Goal: Check status: Check status

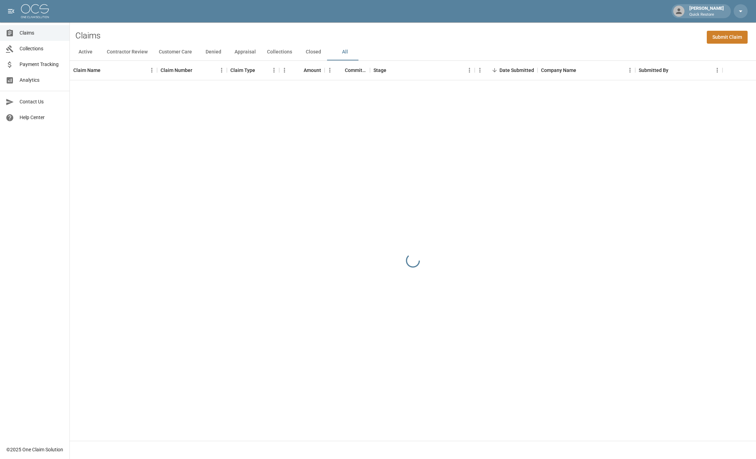
click at [341, 53] on button "All" at bounding box center [344, 52] width 31 height 17
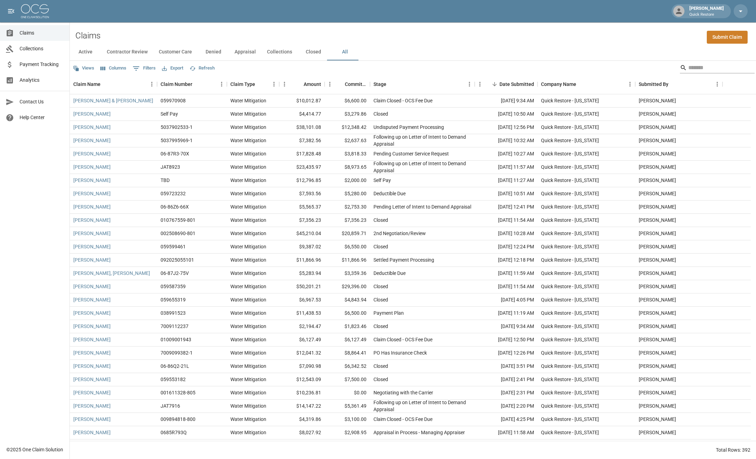
click at [704, 71] on input "Search" at bounding box center [717, 67] width 56 height 11
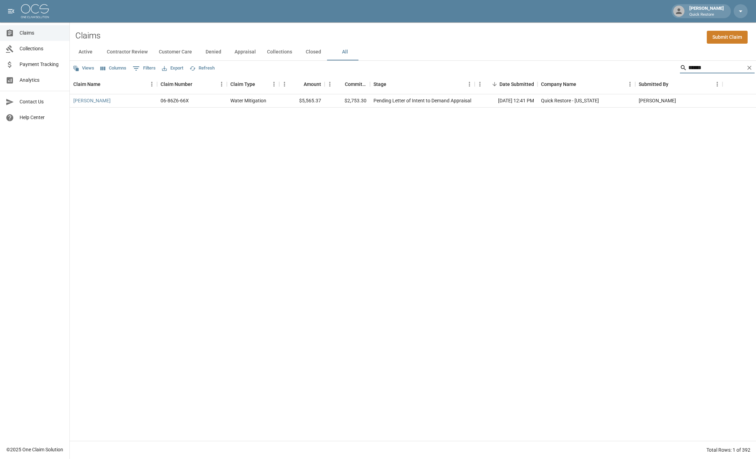
type input "******"
drag, startPoint x: 347, startPoint y: 102, endPoint x: 368, endPoint y: 101, distance: 20.6
click at [368, 101] on div "$2,753.30" at bounding box center [347, 100] width 45 height 13
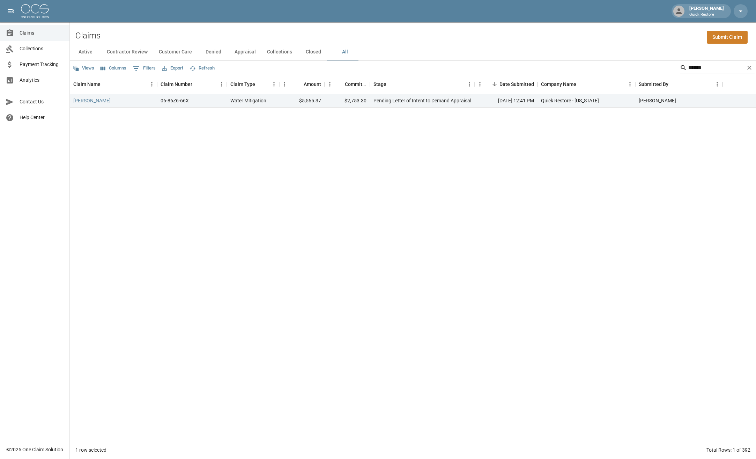
click at [377, 234] on div "[PERSON_NAME] 06-86Z6-66X Water Mitigation $5,565.37 $2,753.30 Pending Letter o…" at bounding box center [413, 267] width 687 height 346
click at [82, 97] on link "[PERSON_NAME]" at bounding box center [91, 100] width 37 height 7
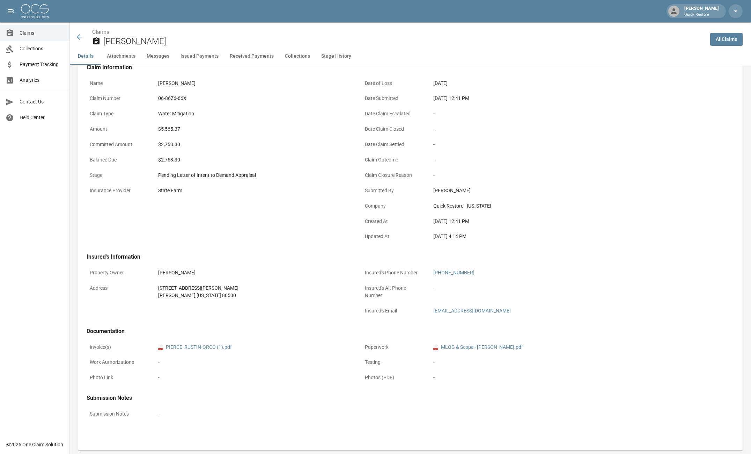
scroll to position [70, 0]
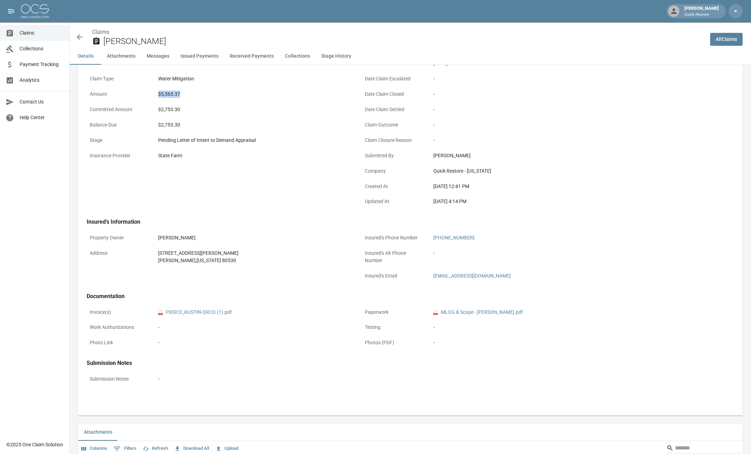
drag, startPoint x: 166, startPoint y: 94, endPoint x: 184, endPoint y: 92, distance: 18.6
click at [184, 92] on div "$5,565.37" at bounding box center [254, 93] width 192 height 7
drag, startPoint x: 184, startPoint y: 92, endPoint x: 183, endPoint y: 110, distance: 18.2
click at [183, 110] on div "$2,753.30" at bounding box center [254, 110] width 198 height 14
drag, startPoint x: 159, startPoint y: 142, endPoint x: 256, endPoint y: 141, distance: 97.1
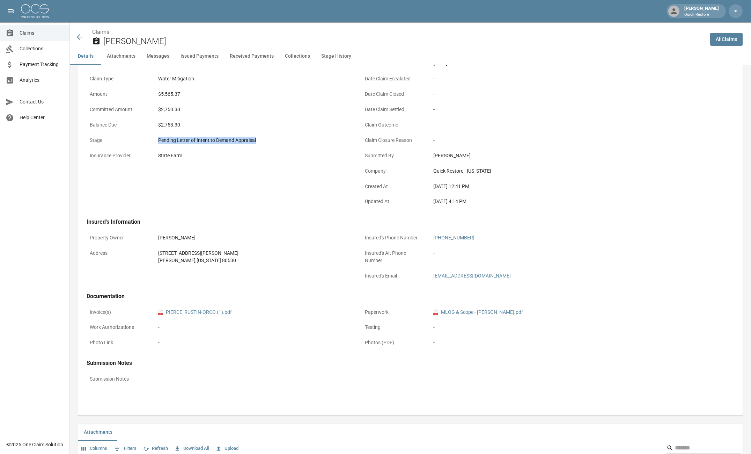
click at [256, 141] on div "Pending Letter of Intent to Demand Appraisal" at bounding box center [254, 140] width 192 height 7
drag, startPoint x: 256, startPoint y: 141, endPoint x: 234, endPoint y: 146, distance: 22.7
click at [234, 146] on div "Pending Letter of Intent to Demand Appraisal" at bounding box center [254, 140] width 198 height 14
drag, startPoint x: 156, startPoint y: 110, endPoint x: 188, endPoint y: 109, distance: 31.8
click at [188, 109] on div "$2,753.30" at bounding box center [254, 110] width 198 height 14
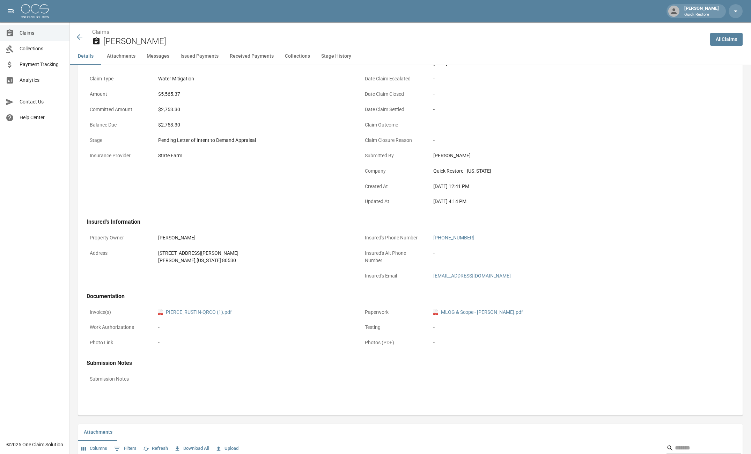
click at [215, 193] on div "Name [PERSON_NAME] Claim Number 06-86Z6-66X Claim Type Water Mitigation Amount …" at bounding box center [215, 121] width 275 height 177
drag, startPoint x: 156, startPoint y: 110, endPoint x: 185, endPoint y: 108, distance: 29.5
click at [185, 108] on div "$2,753.30" at bounding box center [254, 110] width 198 height 14
drag, startPoint x: 185, startPoint y: 108, endPoint x: 150, endPoint y: 96, distance: 37.5
click at [149, 96] on p "Amount" at bounding box center [118, 94] width 63 height 14
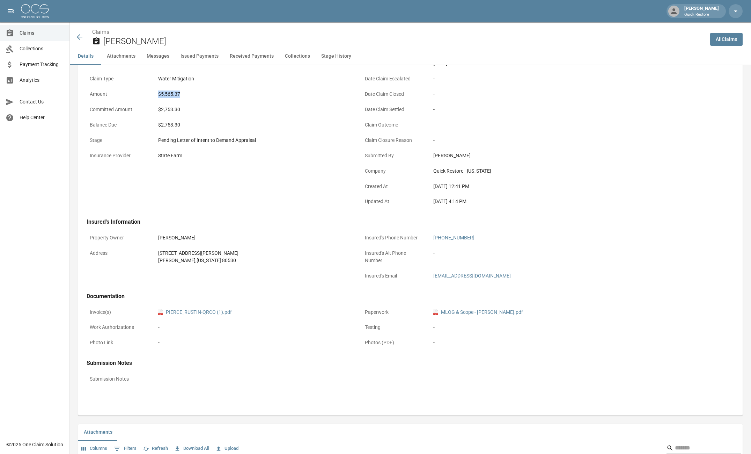
drag, startPoint x: 155, startPoint y: 95, endPoint x: 182, endPoint y: 97, distance: 27.3
click at [182, 97] on div "$5,565.37" at bounding box center [254, 94] width 198 height 14
drag, startPoint x: 182, startPoint y: 97, endPoint x: 188, endPoint y: 119, distance: 22.8
click at [188, 119] on div "$2,753.30" at bounding box center [254, 125] width 198 height 14
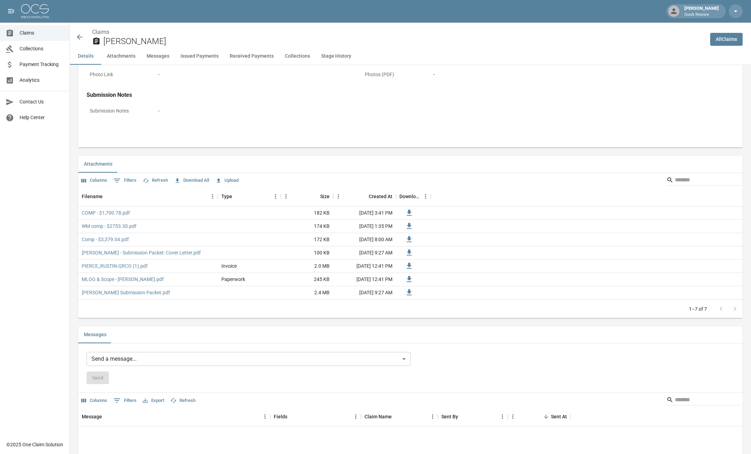
scroll to position [349, 0]
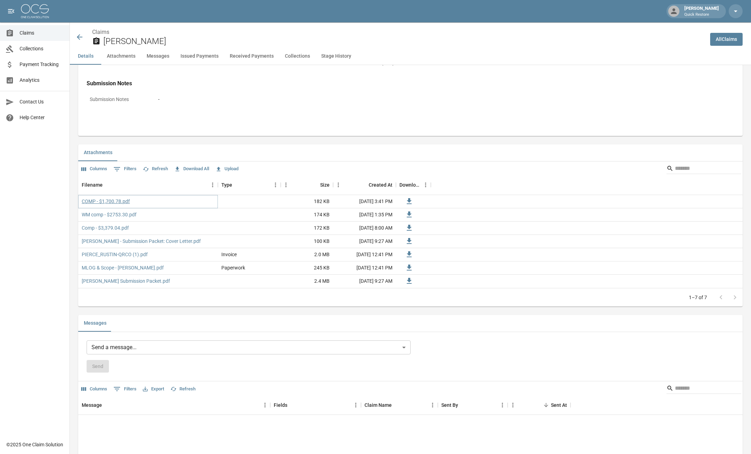
click at [115, 201] on link "COMP - $1,700.78.pdf" at bounding box center [106, 201] width 48 height 7
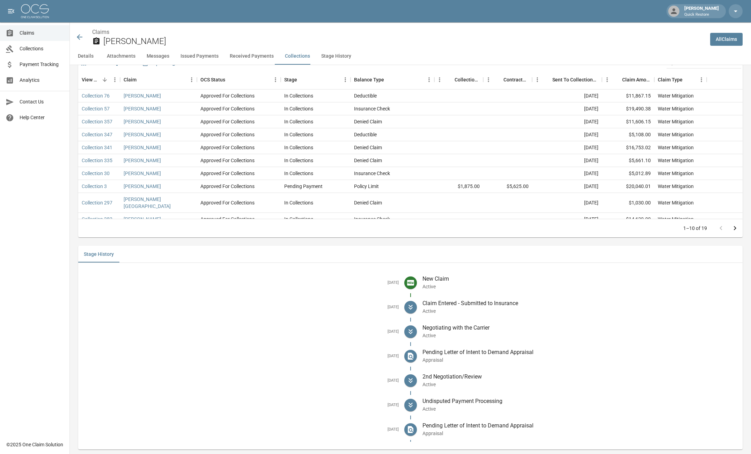
scroll to position [1130, 0]
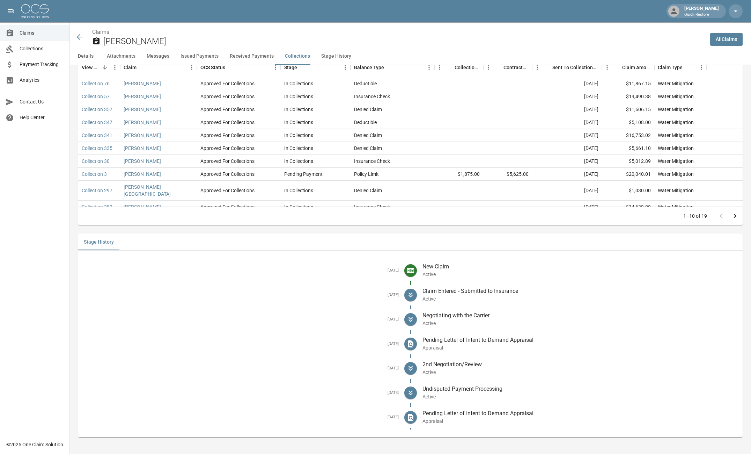
drag, startPoint x: 386, startPoint y: 320, endPoint x: 404, endPoint y: 321, distance: 18.2
click at [404, 321] on div "[DATE]" at bounding box center [244, 319] width 321 height 9
drag, startPoint x: 404, startPoint y: 321, endPoint x: 461, endPoint y: 347, distance: 62.4
click at [462, 346] on p "Appraisal" at bounding box center [580, 347] width 315 height 7
drag, startPoint x: 380, startPoint y: 341, endPoint x: 402, endPoint y: 346, distance: 22.6
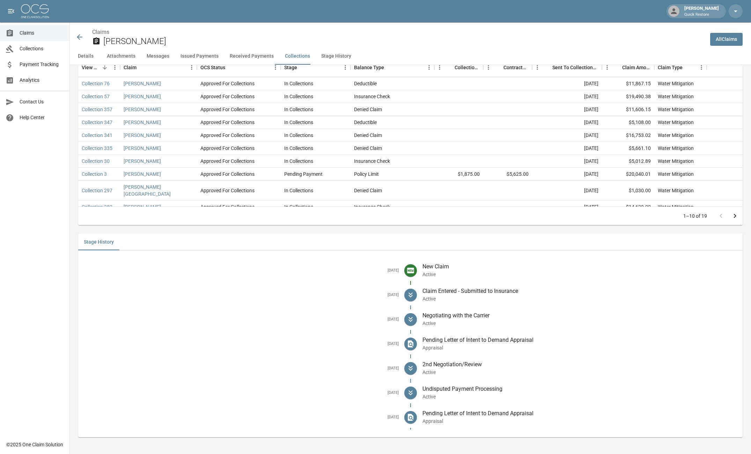
click at [402, 346] on div "[DATE]" at bounding box center [244, 343] width 321 height 9
drag, startPoint x: 402, startPoint y: 346, endPoint x: 456, endPoint y: 377, distance: 62.5
click at [456, 377] on div "2nd Negotiation/Review Active" at bounding box center [577, 368] width 321 height 24
drag, startPoint x: 375, startPoint y: 371, endPoint x: 401, endPoint y: 372, distance: 26.2
click at [401, 372] on div "[DATE]" at bounding box center [244, 368] width 321 height 9
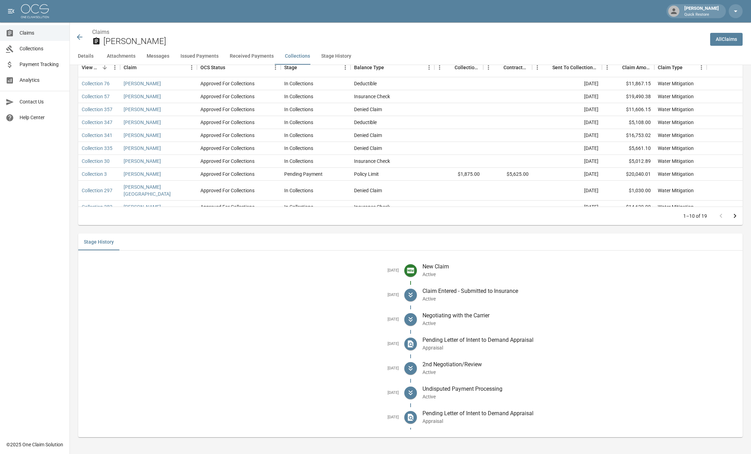
drag, startPoint x: 401, startPoint y: 372, endPoint x: 463, endPoint y: 378, distance: 62.5
click at [463, 377] on div "2nd Negotiation/Review Active" at bounding box center [577, 368] width 321 height 24
drag, startPoint x: 376, startPoint y: 393, endPoint x: 406, endPoint y: 396, distance: 30.9
click at [404, 396] on div "[DATE]" at bounding box center [244, 392] width 321 height 9
drag, startPoint x: 406, startPoint y: 396, endPoint x: 552, endPoint y: 388, distance: 145.5
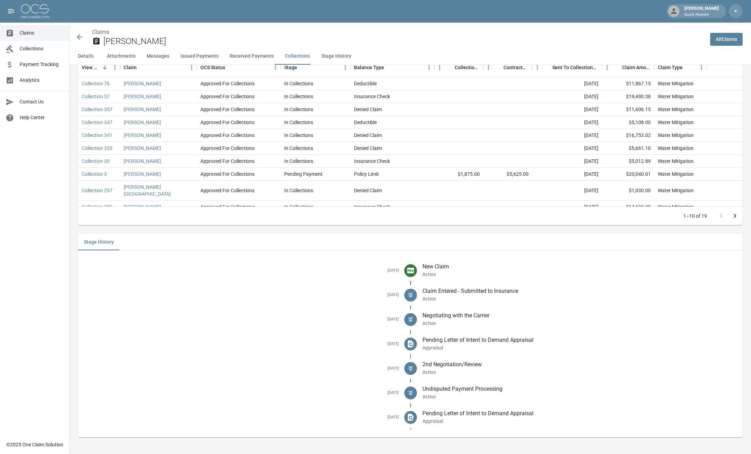
click at [559, 388] on p "Undisputed Payment Processing" at bounding box center [580, 388] width 315 height 8
drag, startPoint x: 379, startPoint y: 417, endPoint x: 406, endPoint y: 418, distance: 27.3
click at [404, 418] on div "[DATE]" at bounding box center [244, 416] width 321 height 9
click at [584, 382] on div "Undisputed Payment Processing Active" at bounding box center [577, 392] width 321 height 24
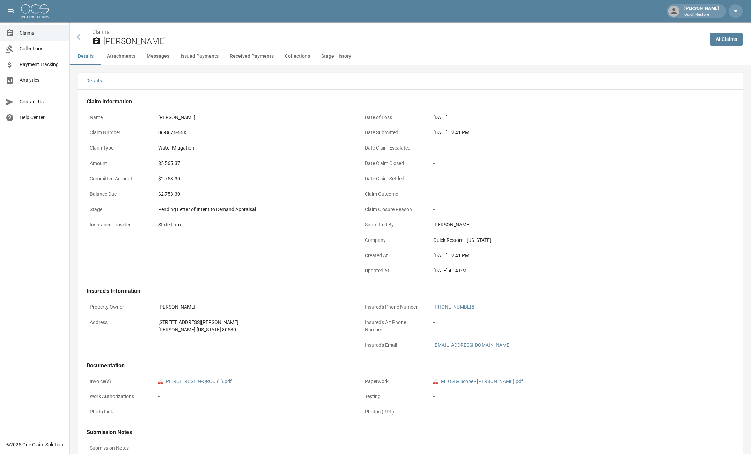
scroll to position [0, 0]
drag, startPoint x: 157, startPoint y: 163, endPoint x: 183, endPoint y: 162, distance: 25.5
click at [183, 162] on div "$5,565.37" at bounding box center [254, 164] width 198 height 14
click at [285, 180] on div "$2,753.30" at bounding box center [254, 179] width 192 height 7
drag, startPoint x: 158, startPoint y: 180, endPoint x: 186, endPoint y: 180, distance: 29.0
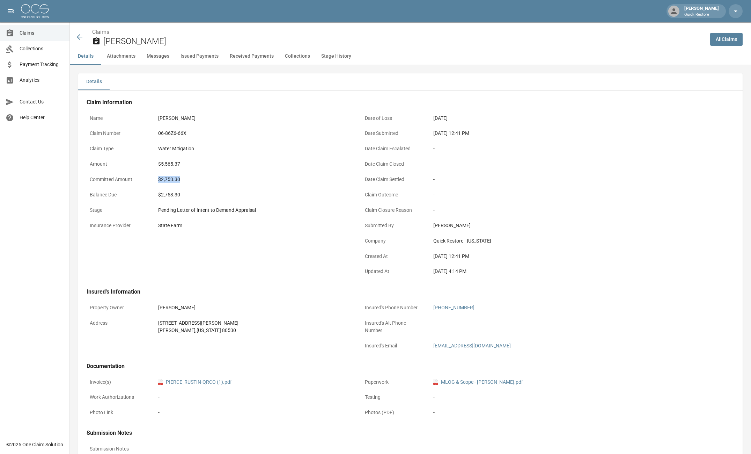
click at [186, 180] on div "$2,753.30" at bounding box center [254, 180] width 198 height 14
click at [292, 238] on div "Name [PERSON_NAME] Claim Number 06-86Z6-66X Claim Type Water Mitigation Amount …" at bounding box center [215, 191] width 275 height 177
drag, startPoint x: 156, startPoint y: 164, endPoint x: 189, endPoint y: 166, distance: 32.5
click at [189, 166] on div "$5,565.37" at bounding box center [254, 164] width 198 height 14
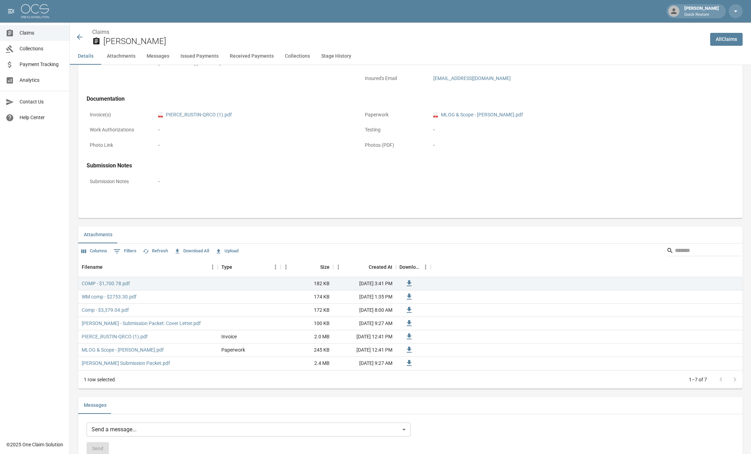
scroll to position [279, 0]
